Goal: Information Seeking & Learning: Learn about a topic

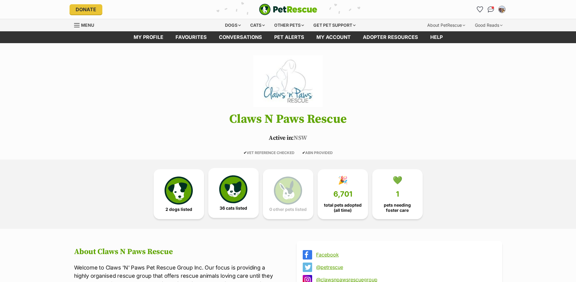
click at [245, 187] on img at bounding box center [233, 189] width 28 height 28
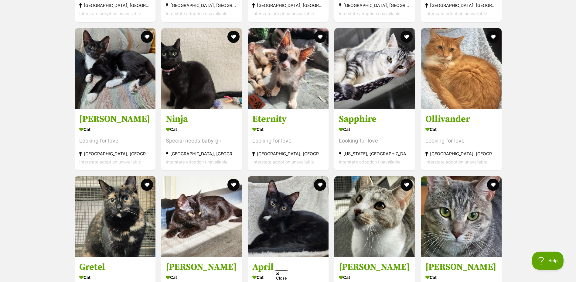
scroll to position [705, 0]
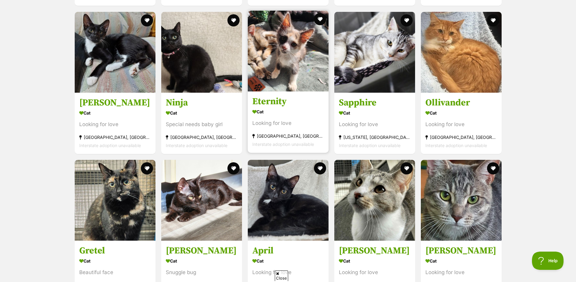
click at [276, 105] on h3 "Eternity" at bounding box center [289, 102] width 72 height 12
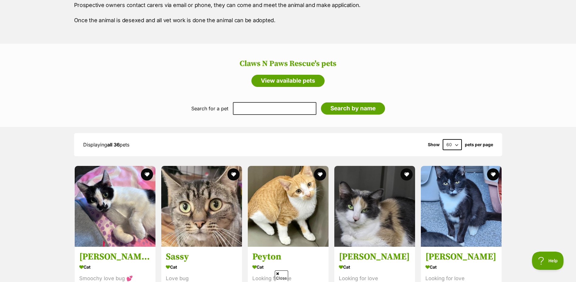
scroll to position [401, 0]
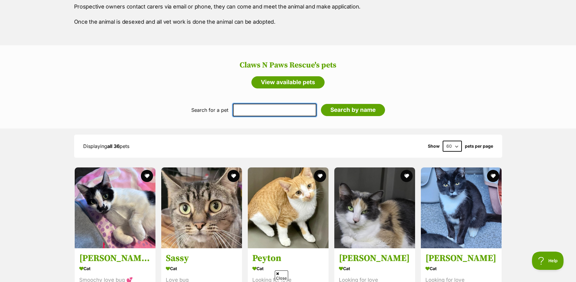
click at [271, 110] on input "text" at bounding box center [275, 110] width 84 height 13
paste input "Blu"
type input "Blu"
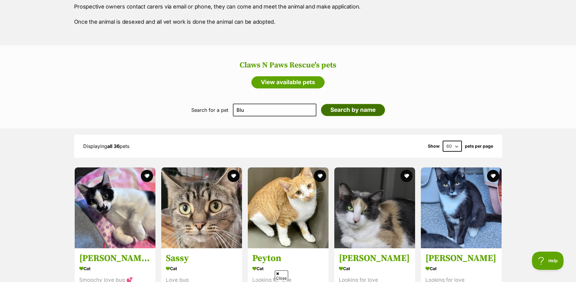
click at [351, 109] on input "Search by name" at bounding box center [353, 110] width 64 height 12
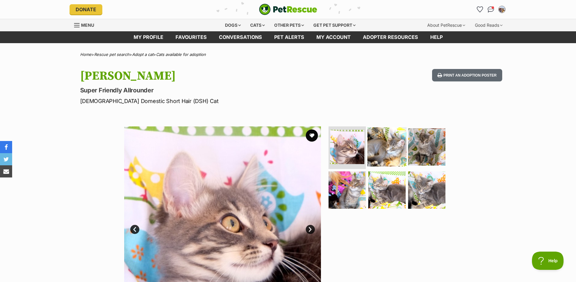
click at [392, 146] on img at bounding box center [387, 146] width 39 height 39
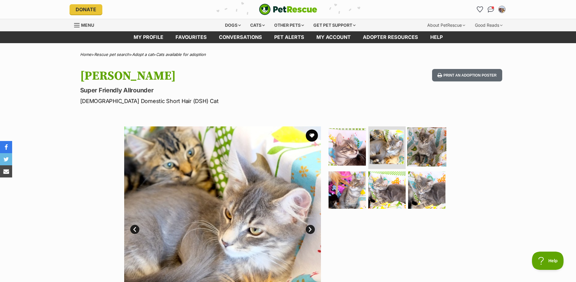
click at [427, 147] on img at bounding box center [426, 146] width 39 height 39
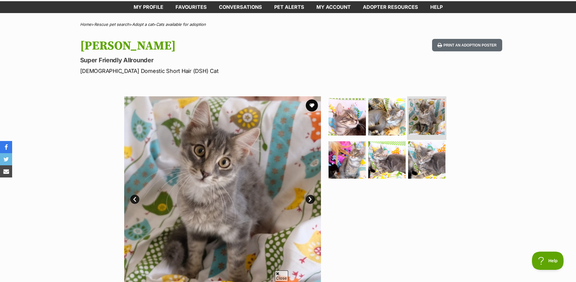
scroll to position [30, 0]
click at [342, 158] on img at bounding box center [347, 159] width 39 height 39
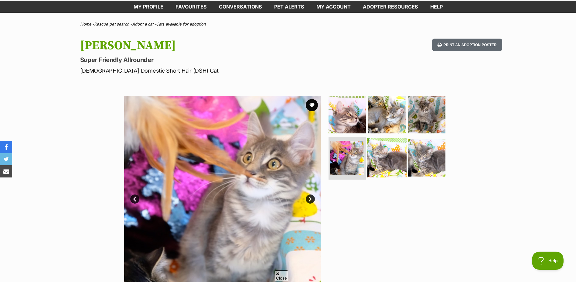
click at [380, 159] on img at bounding box center [387, 157] width 39 height 39
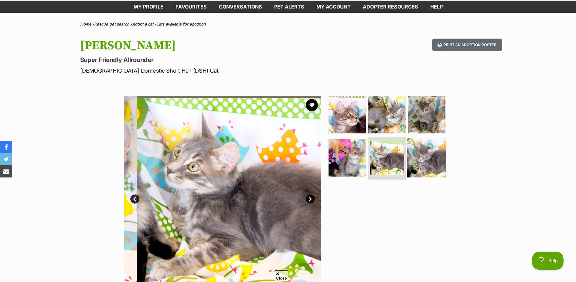
click at [417, 159] on img at bounding box center [426, 157] width 39 height 39
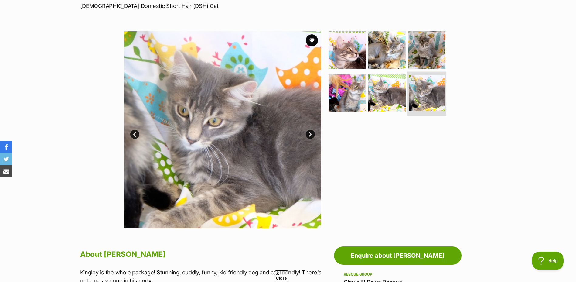
scroll to position [91, 0]
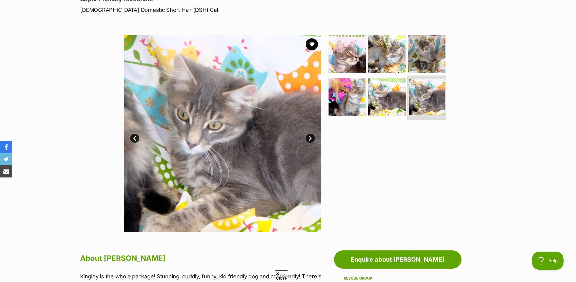
click at [429, 105] on img at bounding box center [427, 97] width 36 height 36
click at [399, 105] on img at bounding box center [387, 96] width 39 height 39
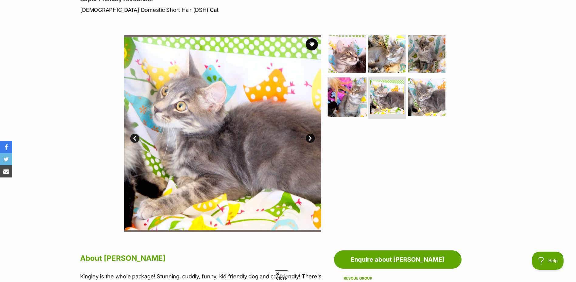
click at [356, 101] on img at bounding box center [347, 96] width 39 height 39
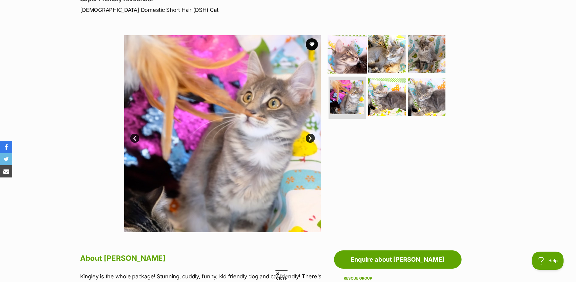
click at [351, 68] on img at bounding box center [347, 53] width 39 height 39
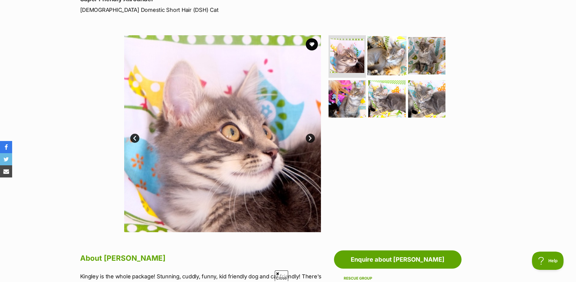
click at [372, 63] on img at bounding box center [387, 55] width 39 height 39
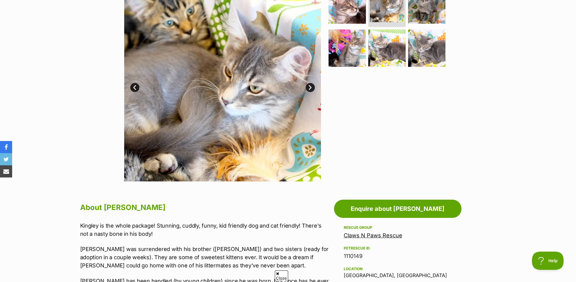
scroll to position [152, 0]
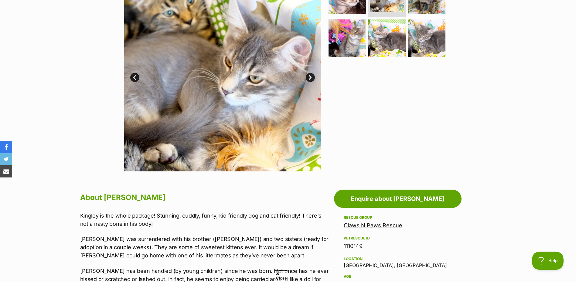
click at [190, 238] on p "Kinglsey was surrendered with his brother (Blu) and two sisters (ready for adop…" at bounding box center [205, 247] width 251 height 25
copy p "Blu"
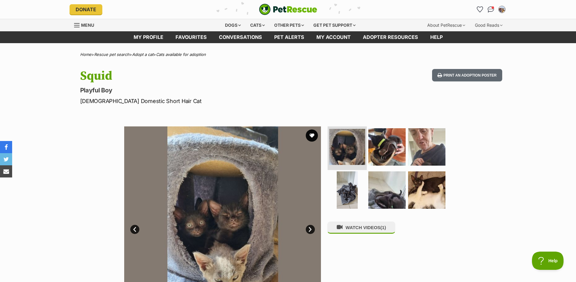
click at [345, 155] on img at bounding box center [347, 147] width 36 height 36
click at [385, 155] on img at bounding box center [387, 146] width 39 height 39
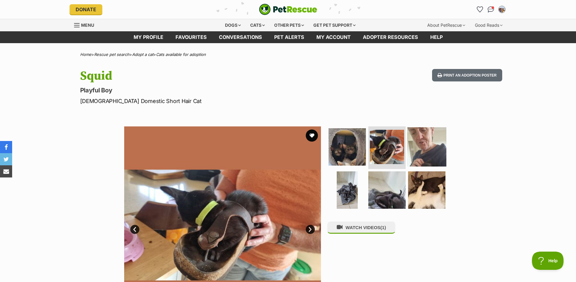
click at [422, 152] on img at bounding box center [426, 146] width 39 height 39
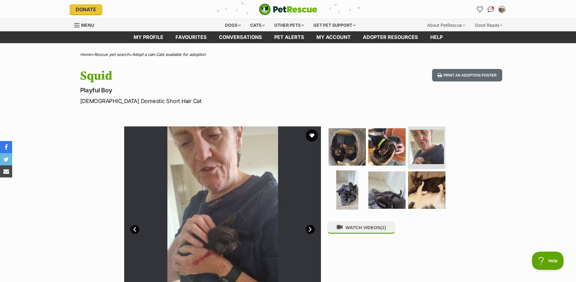
click at [341, 185] on img at bounding box center [347, 189] width 39 height 39
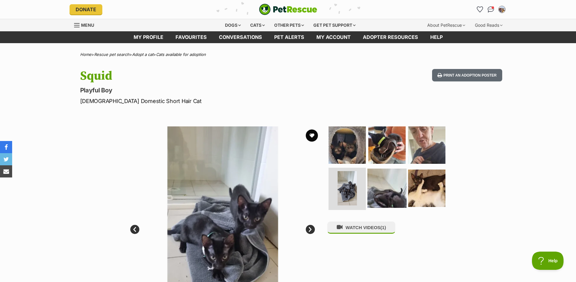
click at [380, 195] on img at bounding box center [387, 187] width 39 height 39
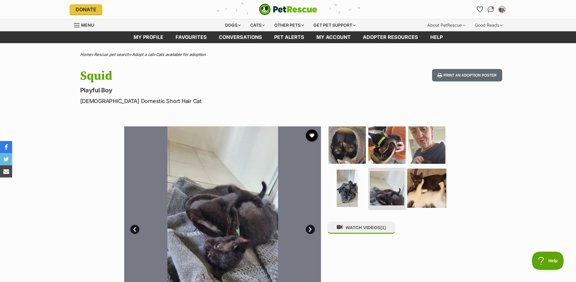
click at [420, 197] on img at bounding box center [426, 187] width 39 height 39
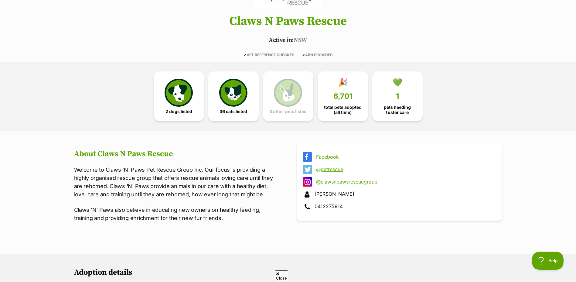
scroll to position [98, 0]
click at [401, 107] on span "pets needing foster care" at bounding box center [398, 109] width 40 height 10
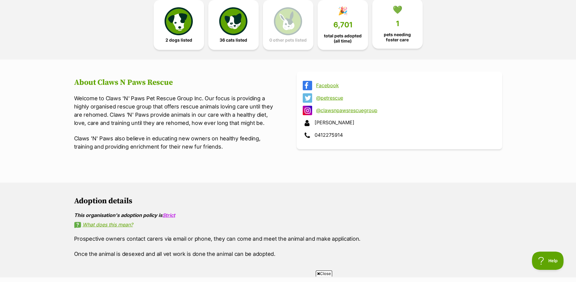
scroll to position [158, 0]
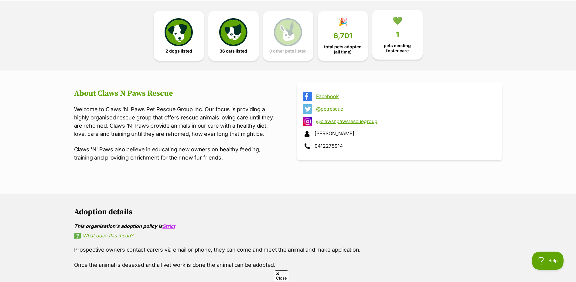
click at [401, 39] on link "💚 1 pets needing [PERSON_NAME] care" at bounding box center [398, 35] width 50 height 50
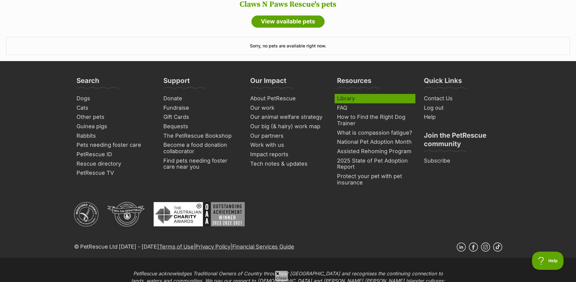
scroll to position [432, 0]
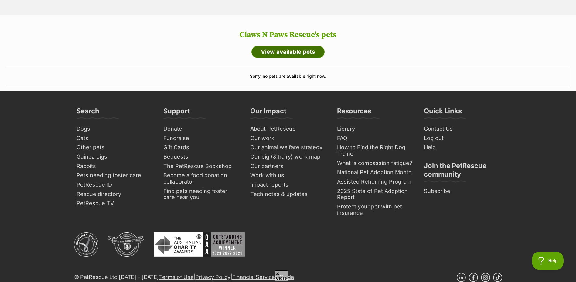
click at [297, 52] on link "View available pets" at bounding box center [288, 52] width 73 height 12
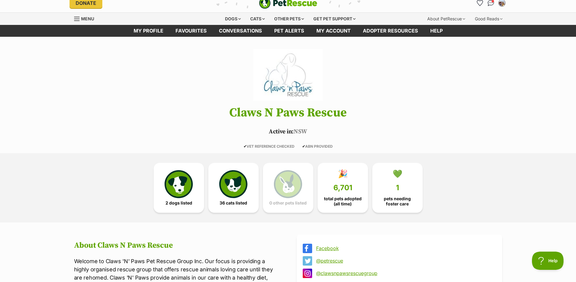
scroll to position [67, 0]
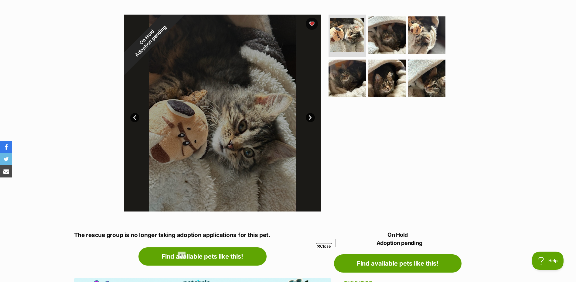
scroll to position [74, 0]
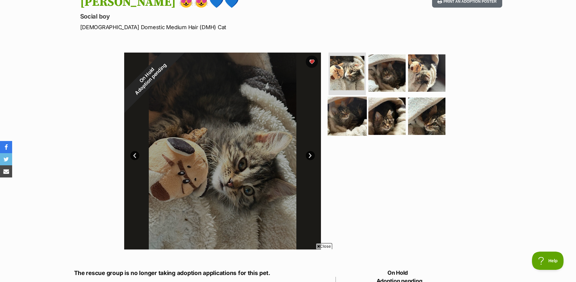
click at [337, 118] on img at bounding box center [347, 115] width 39 height 39
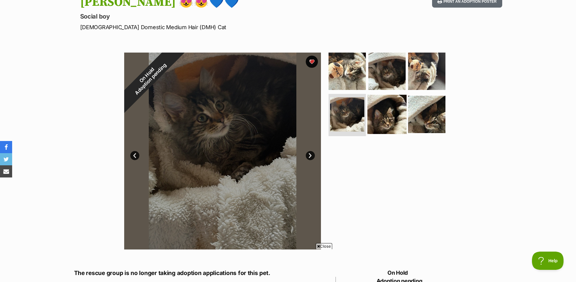
click at [373, 118] on img at bounding box center [387, 114] width 39 height 39
